Goal: Information Seeking & Learning: Learn about a topic

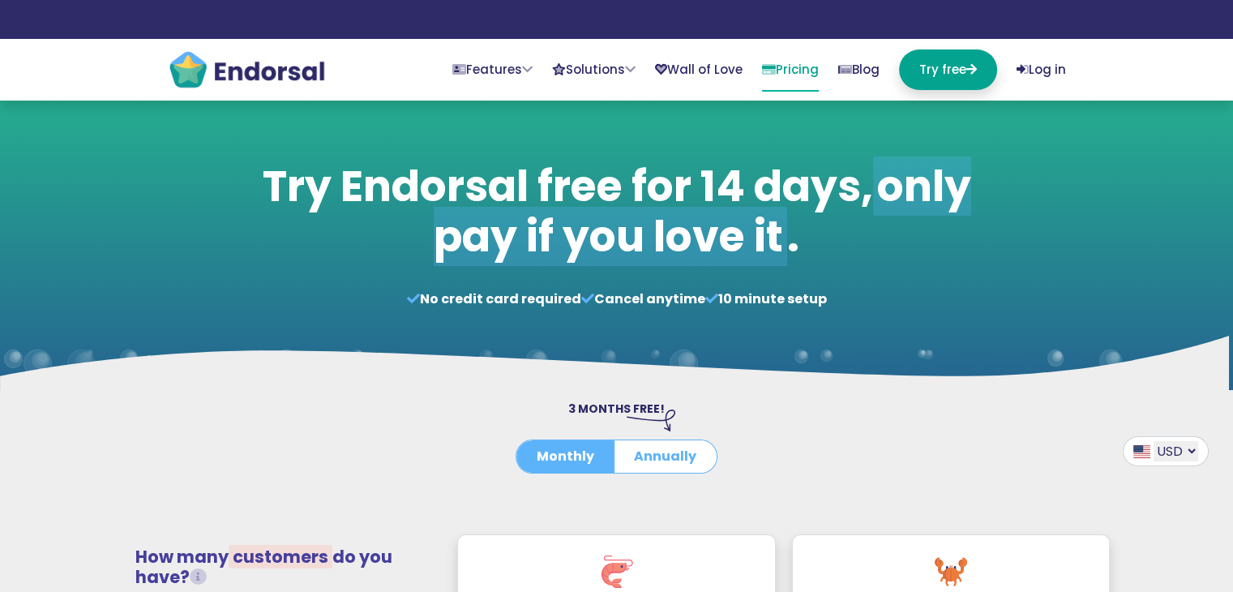
click at [777, 73] on link "Pricing" at bounding box center [790, 70] width 57 height 42
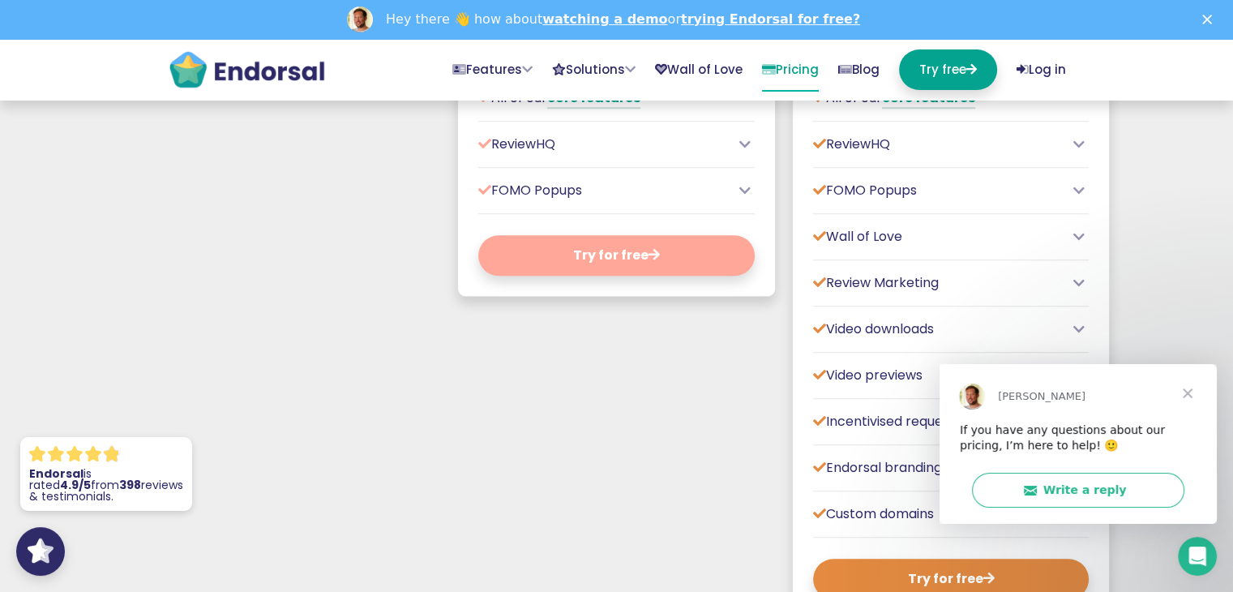
scroll to position [1135, 0]
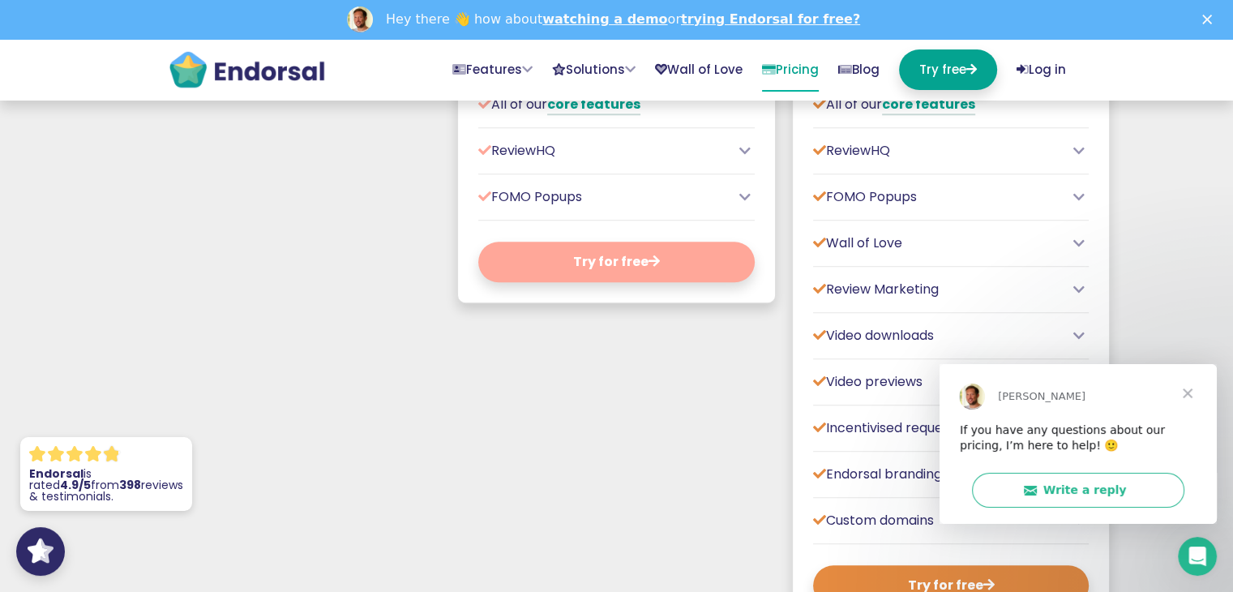
click at [670, 457] on div "Starter $39 per month Designed for local or small businesses, often with physic…" at bounding box center [616, 42] width 335 height 1183
click at [1190, 392] on span "Close" at bounding box center [1187, 392] width 58 height 58
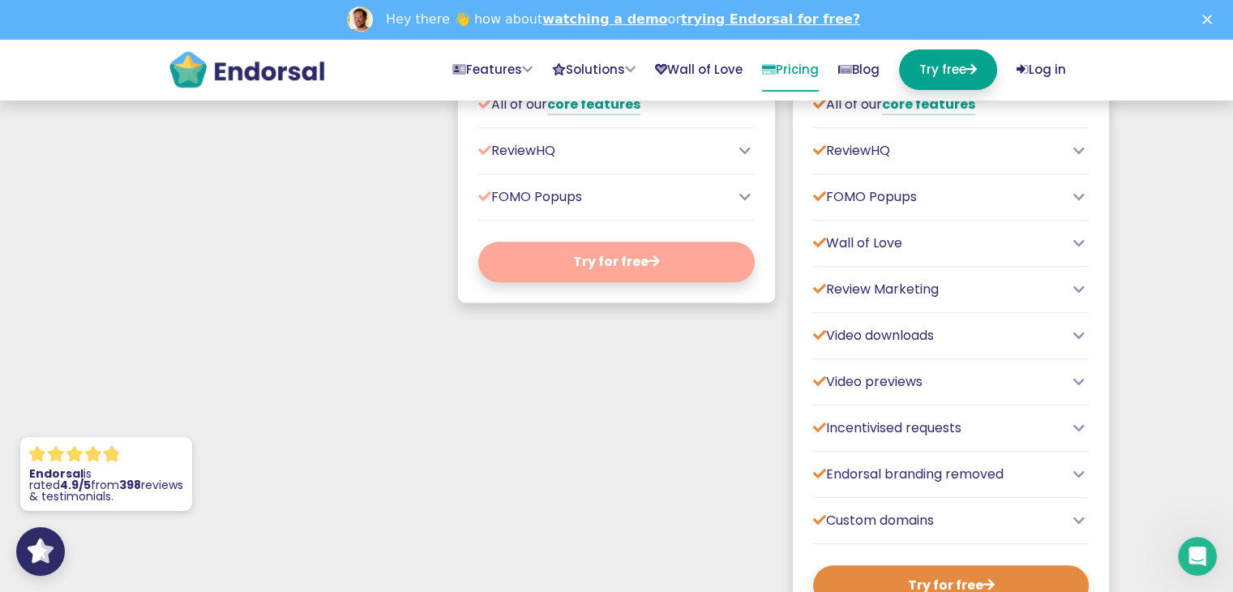
click at [1080, 434] on icon at bounding box center [1078, 427] width 11 height 13
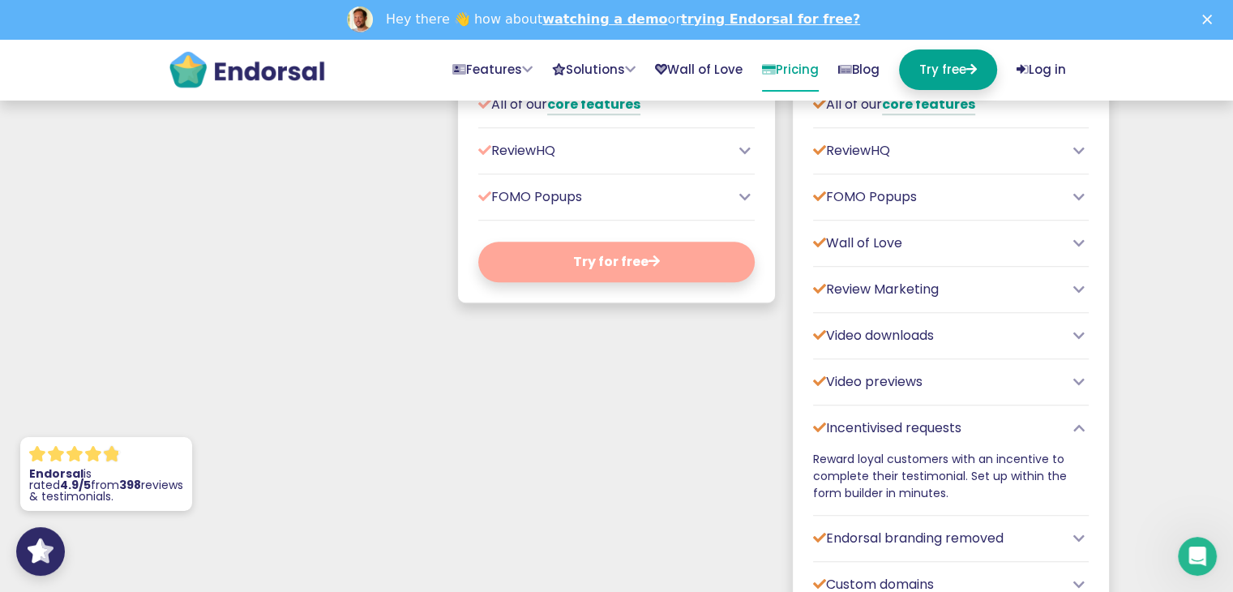
click at [1080, 434] on icon at bounding box center [1078, 427] width 11 height 13
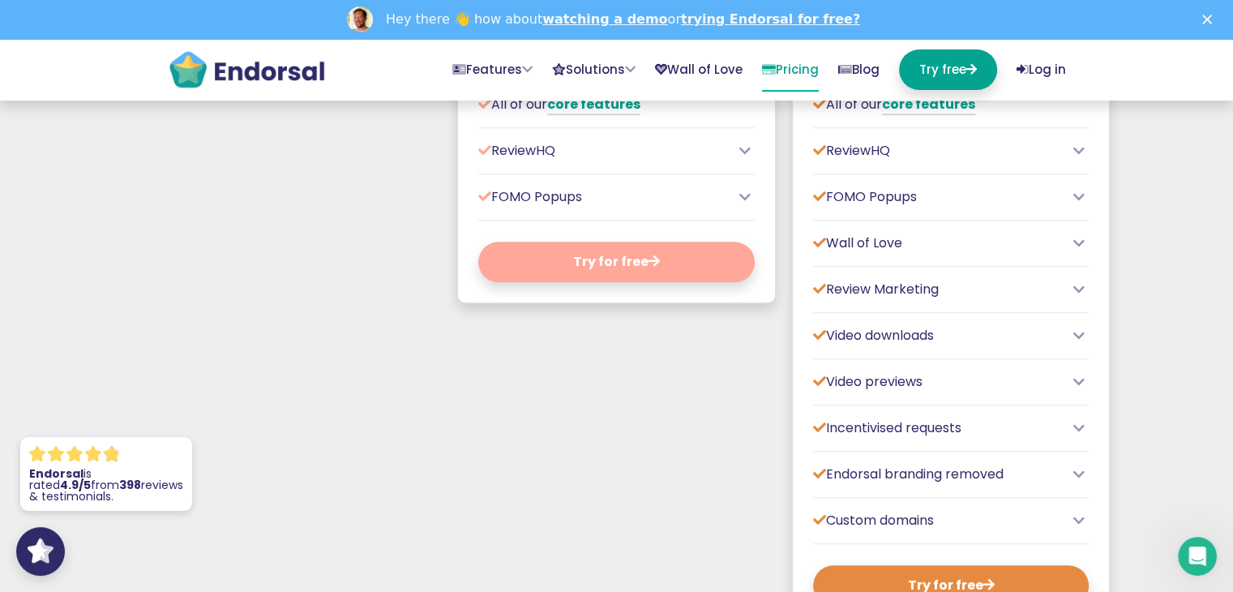
click at [1077, 481] on icon at bounding box center [1078, 474] width 11 height 13
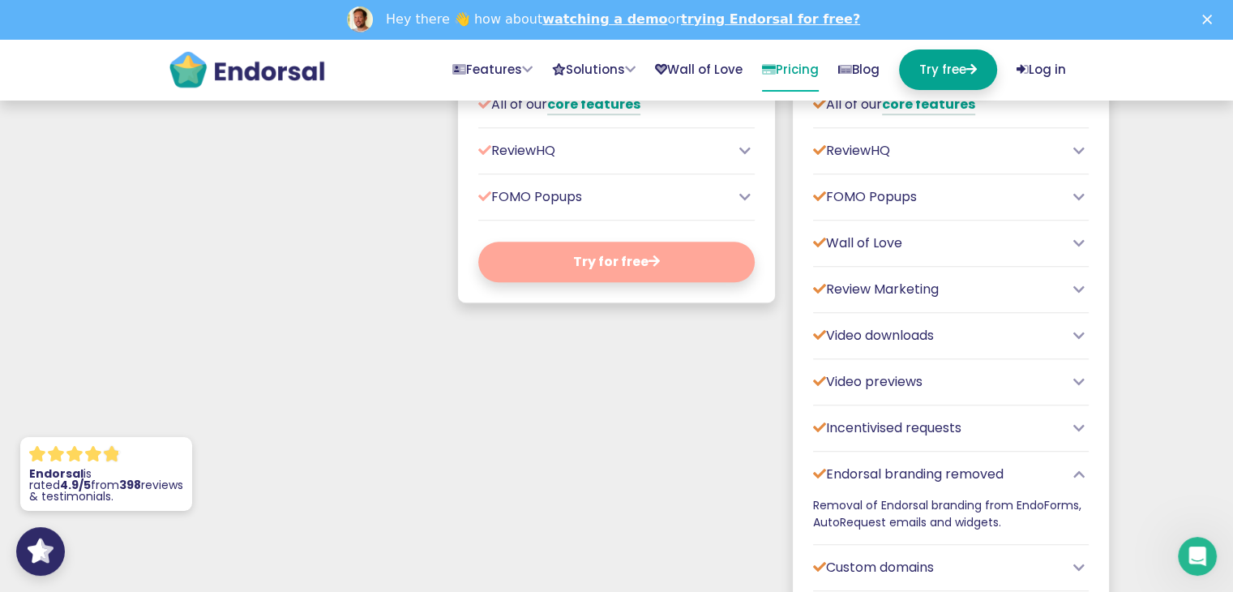
click at [1077, 481] on icon at bounding box center [1078, 474] width 11 height 13
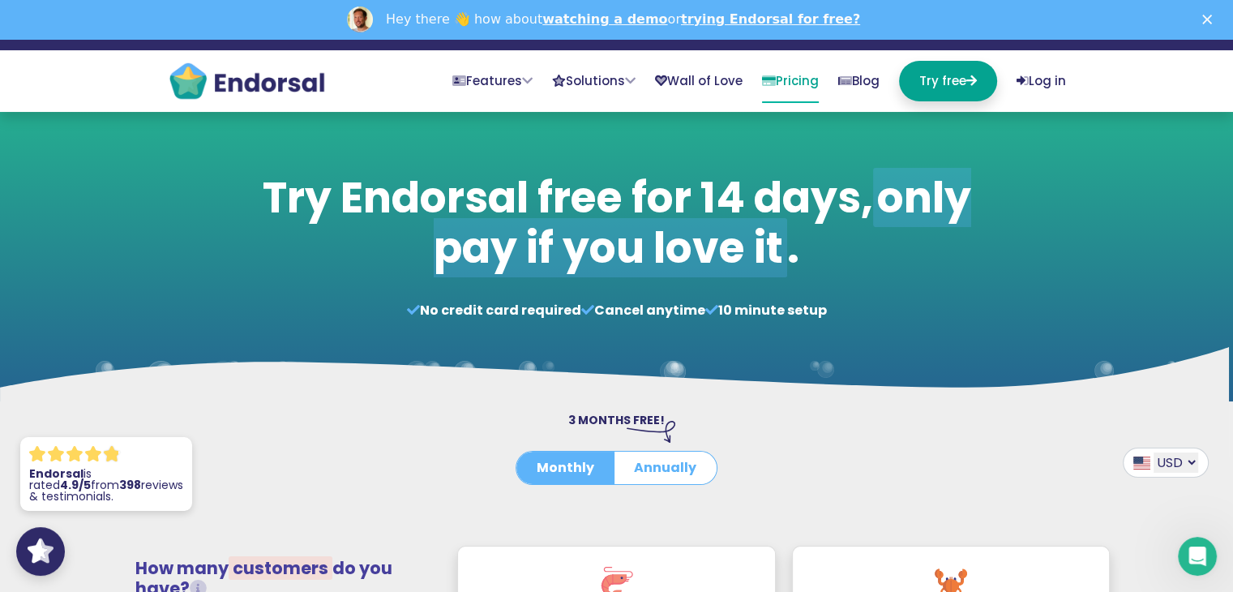
scroll to position [0, 0]
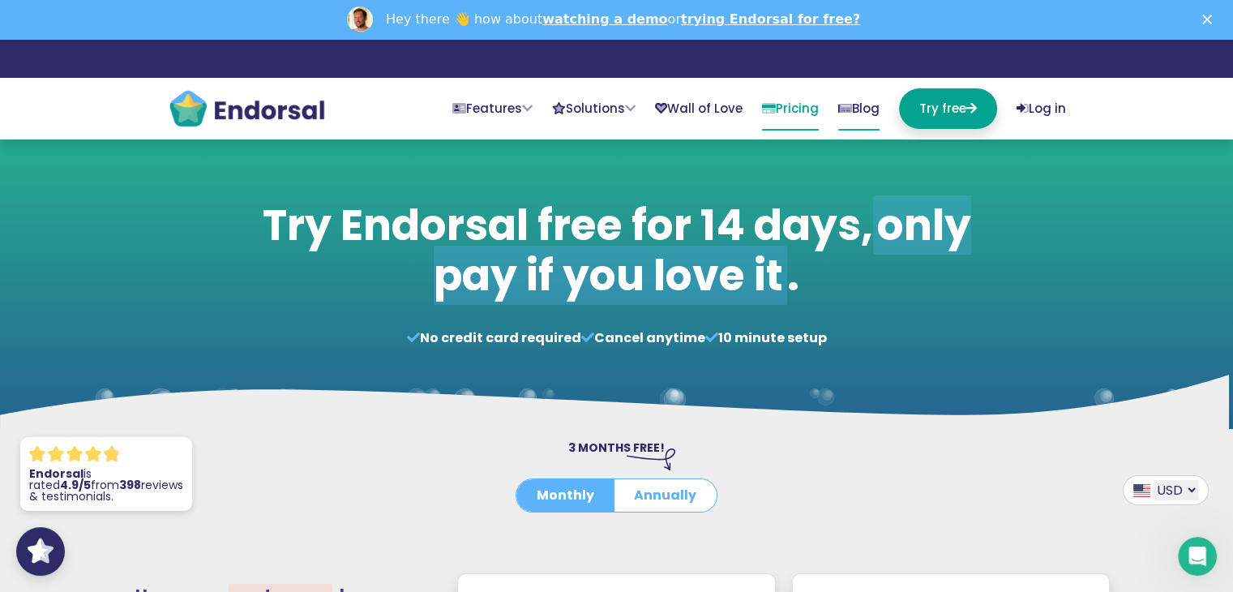
click at [846, 109] on link "Blog" at bounding box center [858, 109] width 41 height 42
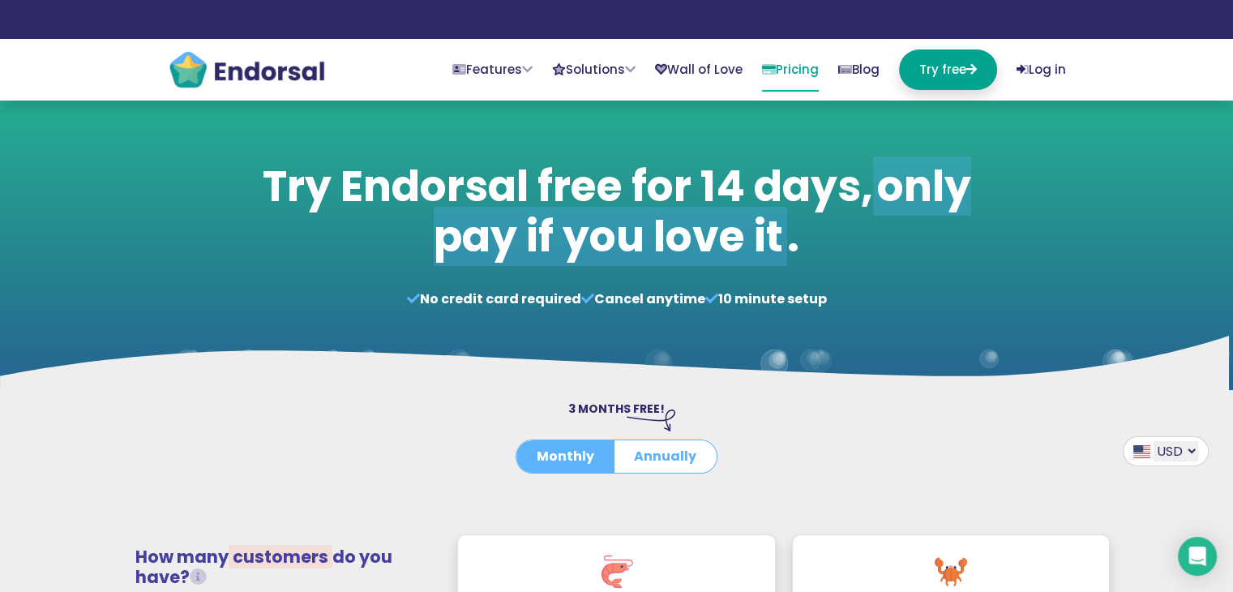
scroll to position [324, 0]
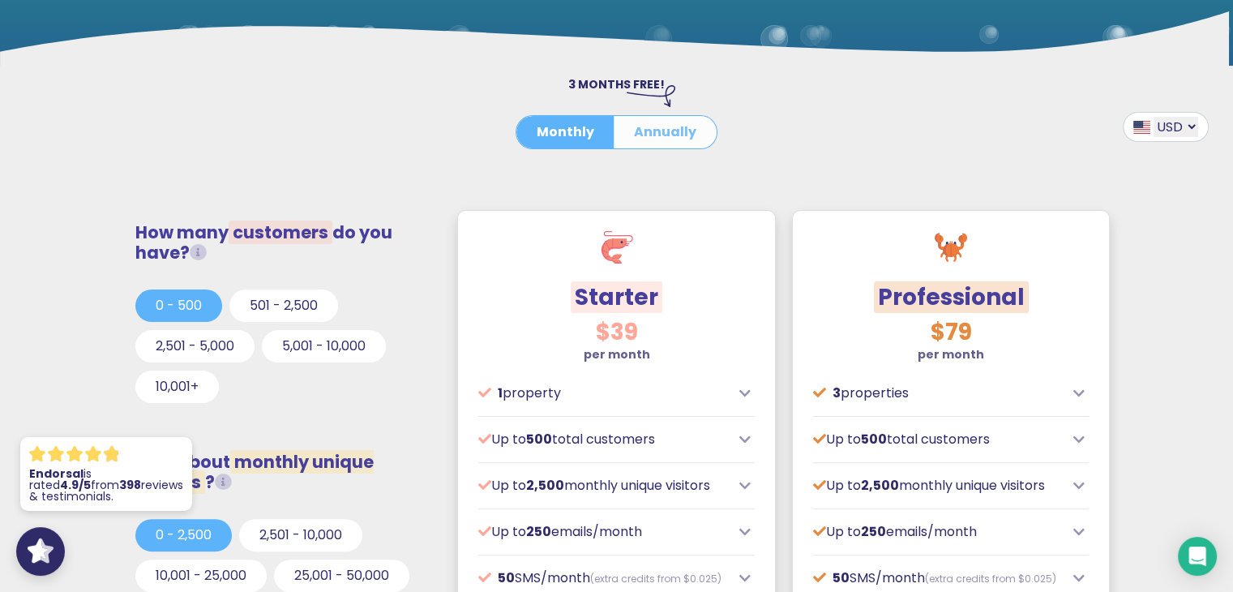
click at [655, 141] on button "Annually" at bounding box center [665, 132] width 103 height 32
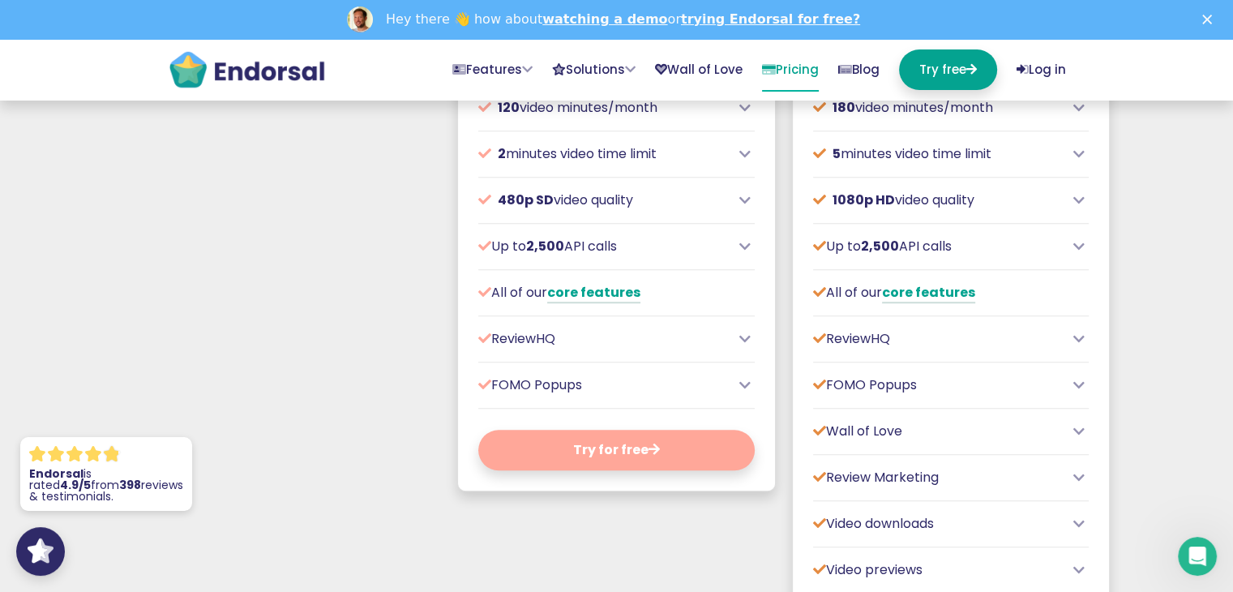
scroll to position [973, 0]
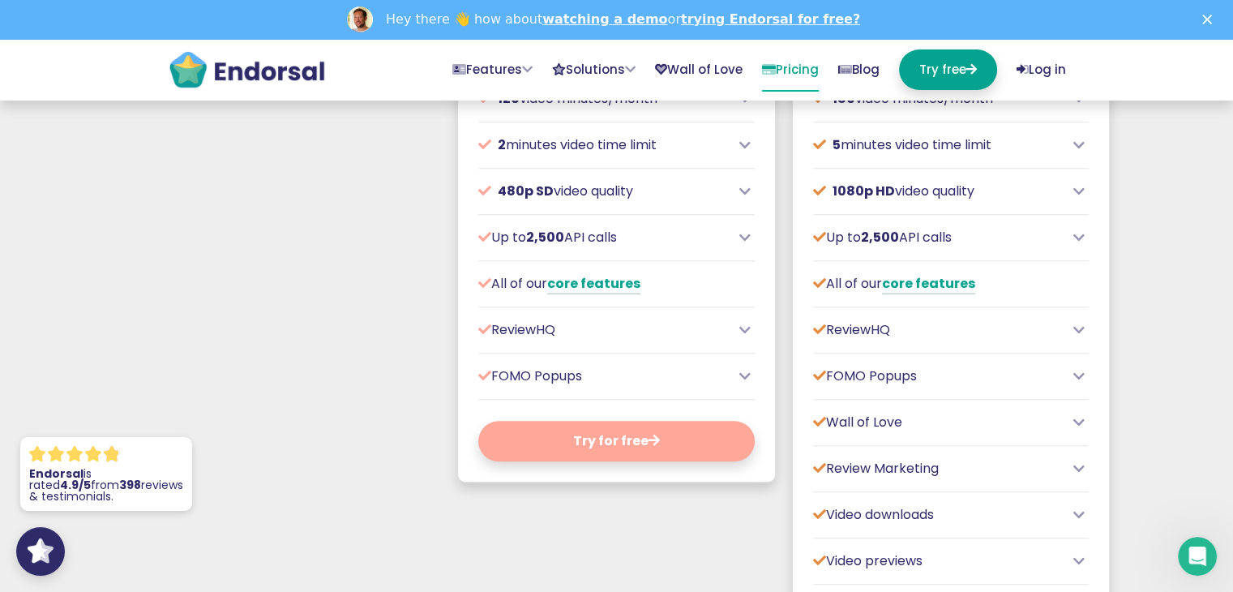
click at [746, 336] on icon at bounding box center [744, 329] width 11 height 13
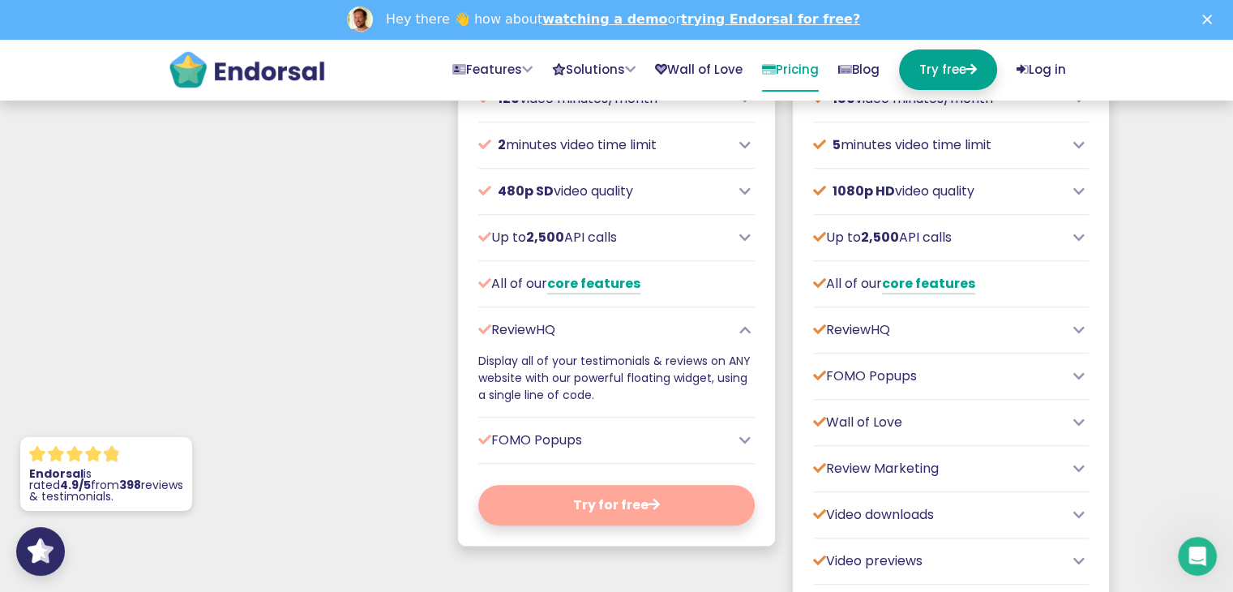
drag, startPoint x: 623, startPoint y: 408, endPoint x: 479, endPoint y: 375, distance: 147.9
click at [479, 375] on p "Display all of your testimonials & reviews on ANY website with our powerful flo…" at bounding box center [616, 378] width 276 height 51
copy p "Display all of your testimonials & reviews on ANY website with our powerful flo…"
drag, startPoint x: 498, startPoint y: 342, endPoint x: 559, endPoint y: 345, distance: 61.7
click at [559, 340] on p "ReviewHQ" at bounding box center [604, 329] width 252 height 19
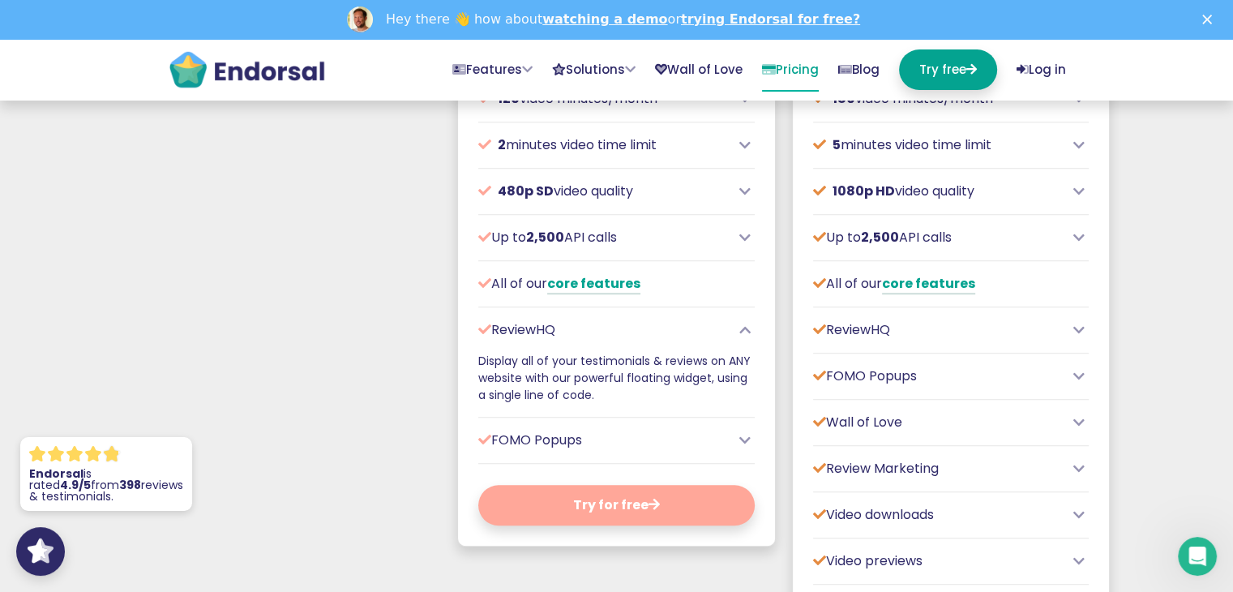
copy p "ReviewHQ"
click at [614, 450] on p "FOMO Popups" at bounding box center [604, 439] width 252 height 19
click at [567, 450] on p "FOMO Popups" at bounding box center [604, 439] width 252 height 19
click at [742, 447] on icon at bounding box center [744, 440] width 11 height 13
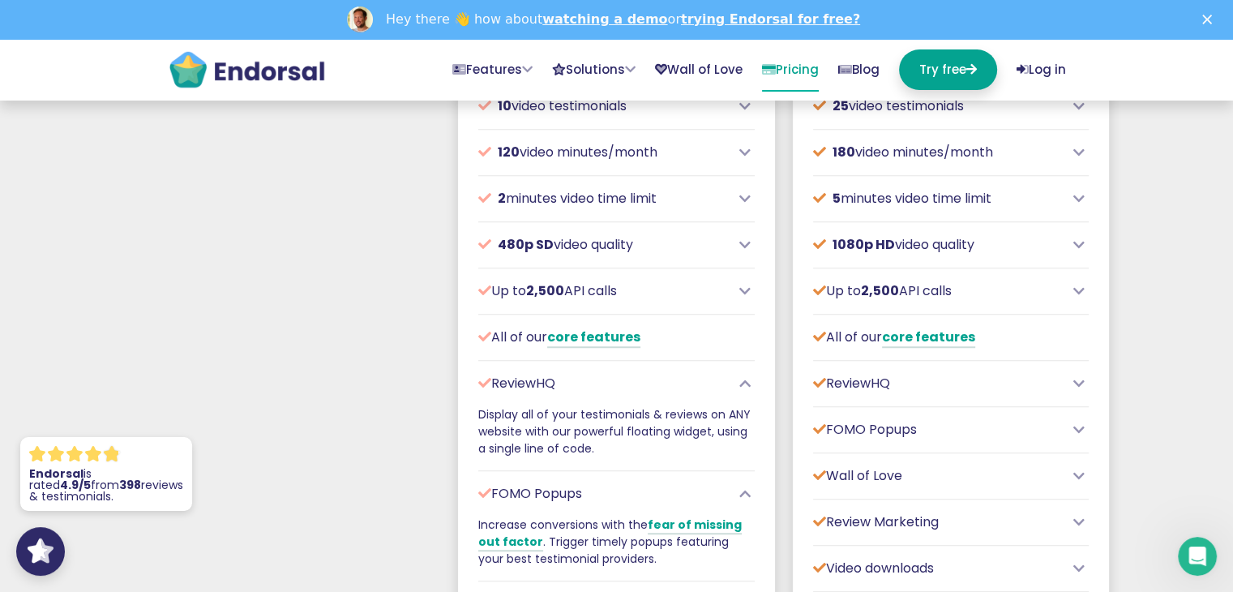
scroll to position [892, 0]
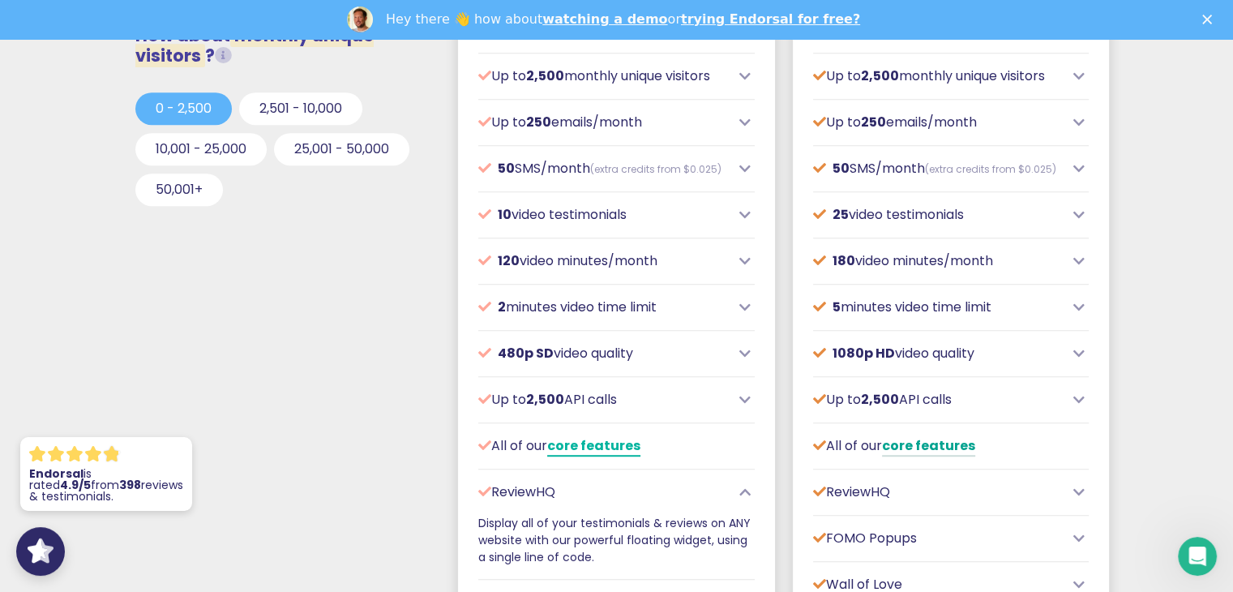
click at [606, 456] on link "core features" at bounding box center [593, 446] width 93 height 20
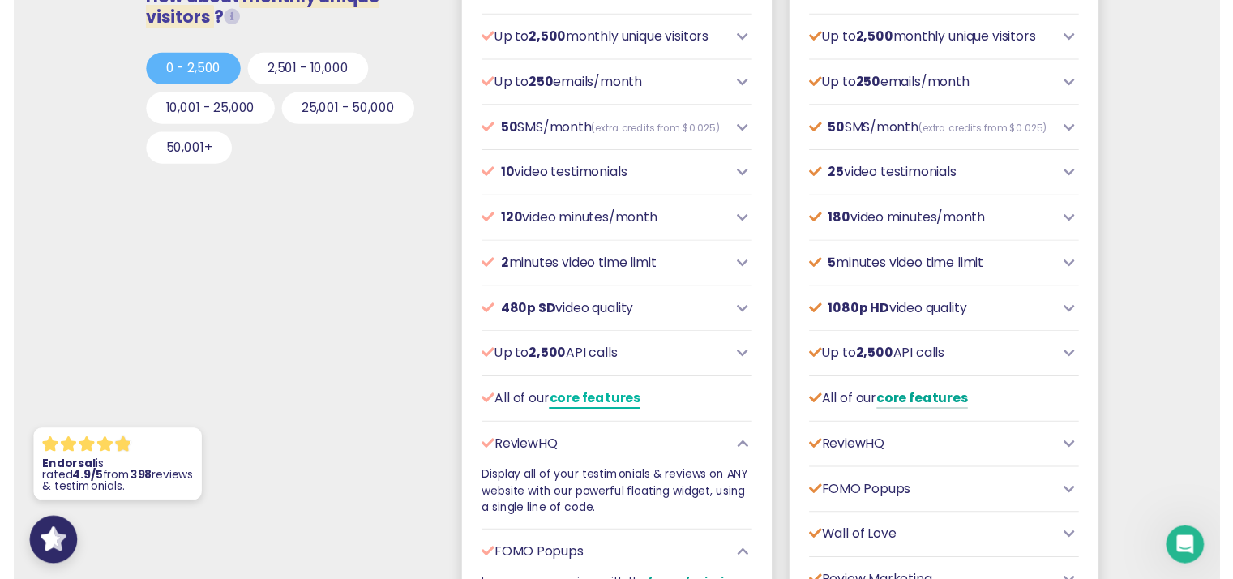
scroll to position [2299, 0]
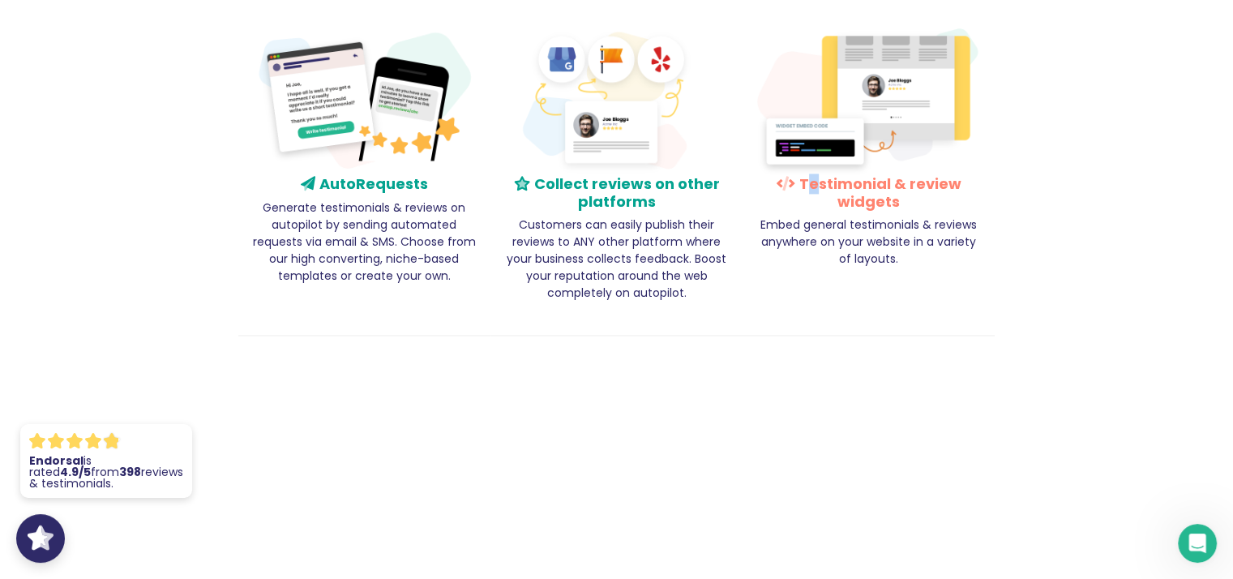
click at [811, 199] on h4 "Testimonial & review widgets" at bounding box center [869, 192] width 228 height 35
drag, startPoint x: 907, startPoint y: 199, endPoint x: 936, endPoint y: 263, distance: 71.1
click at [936, 263] on div "Testimonial & review widgets Embed general testimonials & reviews anywhere on y…" at bounding box center [868, 180] width 252 height 313
copy div "review widgets Embed general testimonials & reviews anywhere on your website in…"
